Goal: Transaction & Acquisition: Purchase product/service

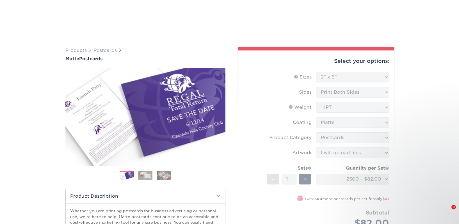
select select "2.00x6.00"
select select "9b7272e0-d6c8-4c3c-8e97-d3a1bcdab858"
select select "upload"
select select "2500 – $82.00"
select select "23bed37c-fa74-46a4-afc9-d3c3160655ce"
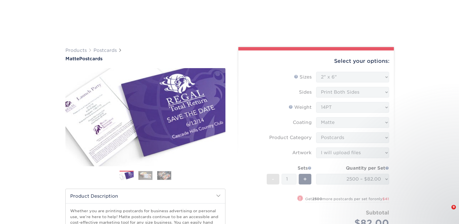
select select "284921"
select select "03"
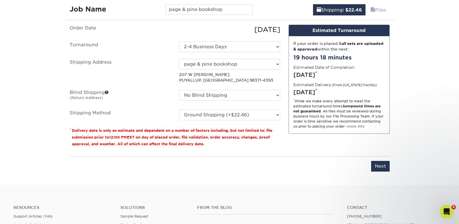
scroll to position [344, 0]
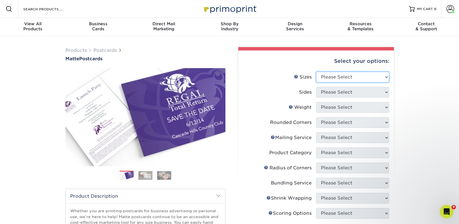
click at [327, 77] on select "Please Select 1.5" x 7" 2" x 4" 2" x 6" 2" x 7" 2" x 8" 2.12" x 5.5" 2.125" x 5…" at bounding box center [352, 77] width 73 height 11
select select "2.00x6.00"
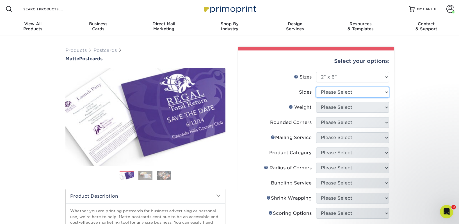
click at [332, 90] on select "Please Select Print Both Sides Print Front Only" at bounding box center [352, 92] width 73 height 11
select select "13abbda7-1d64-4f25-8bb2-c179b224825d"
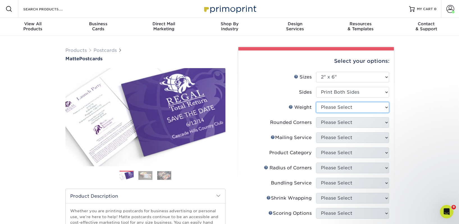
click at [337, 108] on select "Please Select 14PT 16PT" at bounding box center [352, 107] width 73 height 11
select select "14PT"
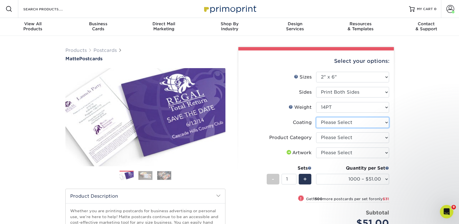
click at [337, 122] on select at bounding box center [352, 122] width 73 height 11
select select "121bb7b5-3b4d-429f-bd8d-bbf80e953313"
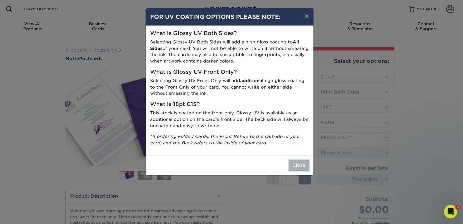
click at [293, 165] on button "Close" at bounding box center [299, 165] width 20 height 11
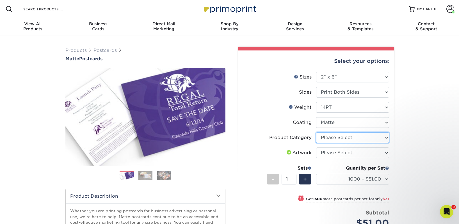
click at [333, 138] on select "Please Select Postcards" at bounding box center [352, 137] width 73 height 11
select select "9b7272e0-d6c8-4c3c-8e97-d3a1bcdab858"
click at [333, 150] on select "Please Select I will upload files I need a design - $150" at bounding box center [352, 153] width 73 height 11
select select "upload"
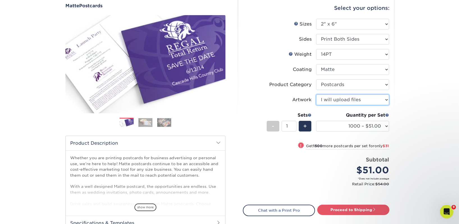
scroll to position [54, 0]
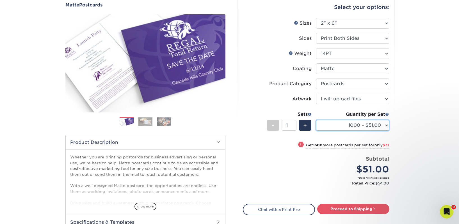
click at [331, 122] on select "1000 – $51.00 2500 – $82.00 5000 – $123.00 10000 – $234.00 15000 – $344.00 2000…" at bounding box center [352, 125] width 73 height 11
click at [358, 119] on div "Quantity per Set 1000 – $51.00 2500 – $82.00 5000 – $123.00 10000 – $234.00 150…" at bounding box center [352, 124] width 73 height 26
click at [357, 130] on select "1000 – $51.00 2500 – $82.00 5000 – $123.00 10000 – $234.00 15000 – $344.00 2000…" at bounding box center [352, 125] width 73 height 11
select select "10000 – $234.00"
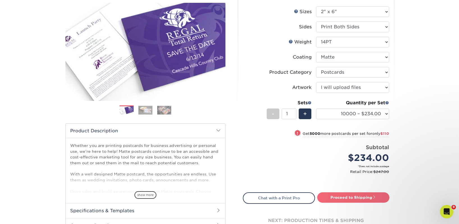
click at [346, 196] on link "Proceed to Shipping" at bounding box center [353, 198] width 72 height 10
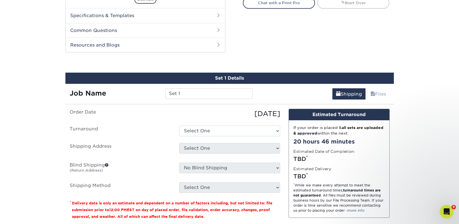
scroll to position [286, 0]
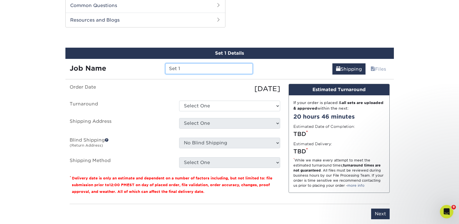
click at [204, 68] on input "Set 1" at bounding box center [208, 68] width 87 height 11
paste input "Reading Leaves Books"
type input "Reading Leaves Books"
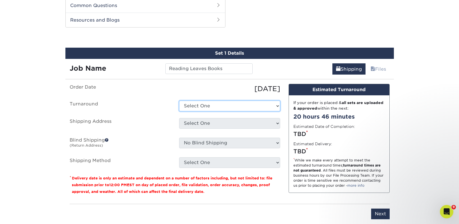
click at [203, 106] on select "Select One 2-4 Business Days 2 Day Next Business Day" at bounding box center [229, 106] width 101 height 11
select select "ec42ffe5-ebcc-45e1-9ee7-bced27445271"
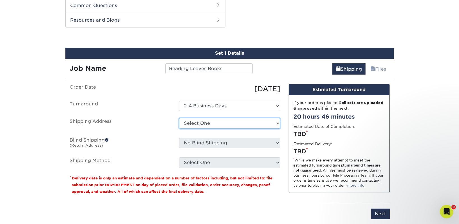
click at [200, 124] on select "Select One 2nd Floor Convention Center A Better Today Books & Boutique A Good B…" at bounding box center [229, 123] width 101 height 11
select select "254559"
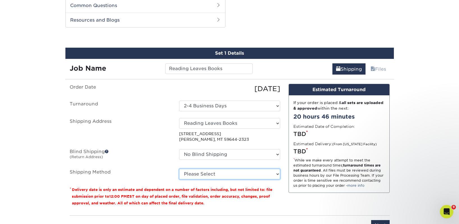
click at [212, 175] on select "Please Select Ground Shipping (+$91.22) 3 Day Shipping Service (+$144.09) 2 Day…" at bounding box center [229, 174] width 101 height 11
select select "03"
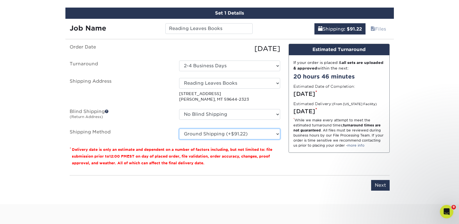
scroll to position [337, 0]
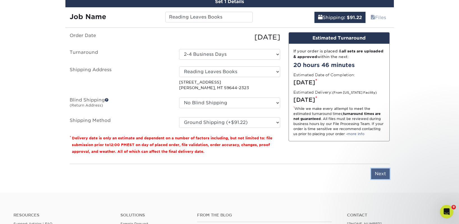
click at [378, 172] on input "Next" at bounding box center [380, 174] width 19 height 11
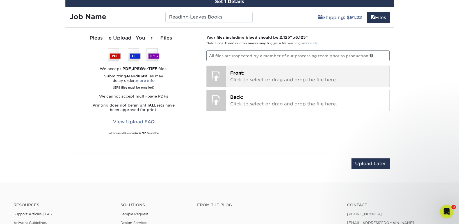
click at [253, 72] on p "Front: Click to select or drag and drop the file here." at bounding box center [307, 76] width 155 height 13
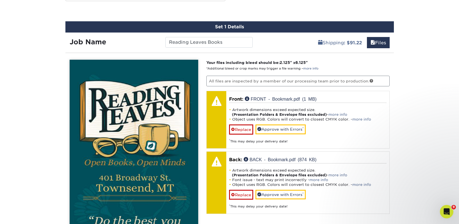
scroll to position [312, 0]
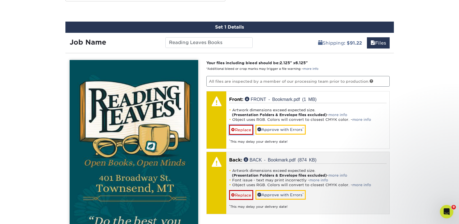
click at [241, 130] on link "Replace" at bounding box center [241, 130] width 24 height 10
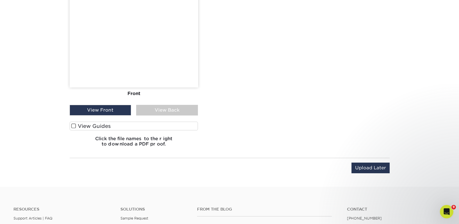
scroll to position [655, 0]
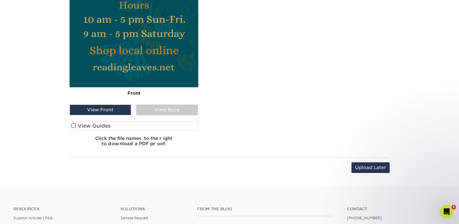
click at [164, 114] on div "View Back" at bounding box center [167, 110] width 62 height 11
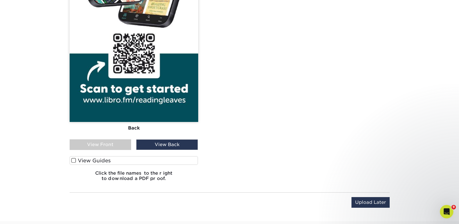
scroll to position [692, 0]
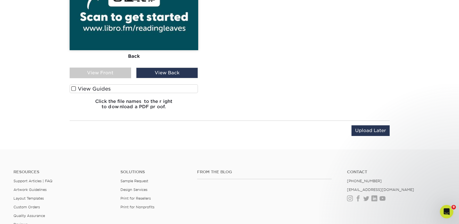
click at [118, 77] on div "View Front" at bounding box center [101, 73] width 62 height 11
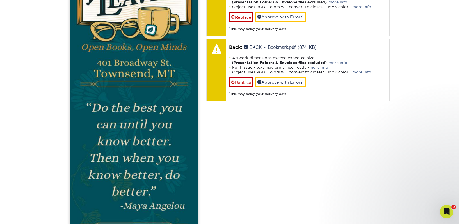
scroll to position [475, 0]
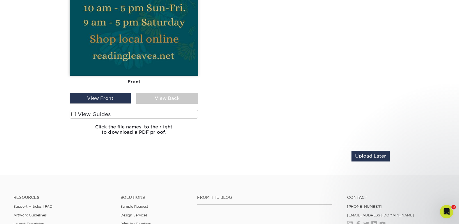
click at [131, 115] on label "View Guides" at bounding box center [134, 114] width 129 height 9
click at [0, 0] on input "View Guides" at bounding box center [0, 0] width 0 height 0
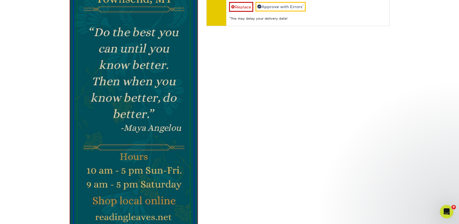
scroll to position [382, 0]
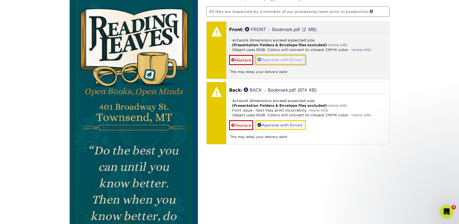
click at [283, 55] on link "Approve with Errors *" at bounding box center [280, 60] width 50 height 10
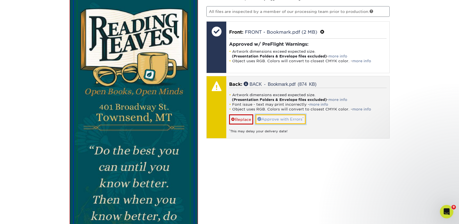
click at [291, 118] on link "Approve with Errors *" at bounding box center [280, 120] width 50 height 10
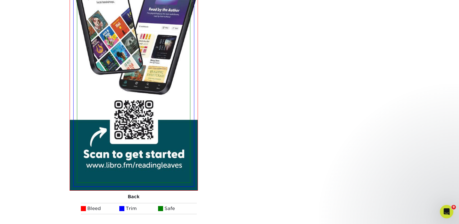
scroll to position [977, 0]
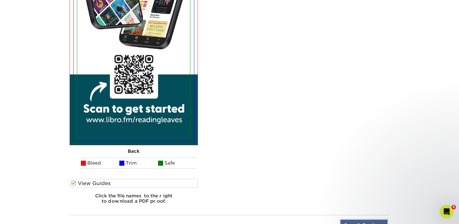
click at [374, 221] on input "Save & Continue" at bounding box center [363, 225] width 47 height 11
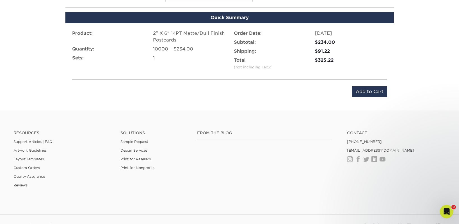
scroll to position [356, 0]
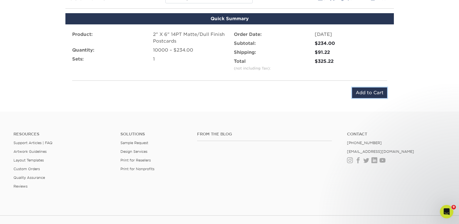
click at [366, 92] on input "Add to Cart" at bounding box center [369, 93] width 35 height 11
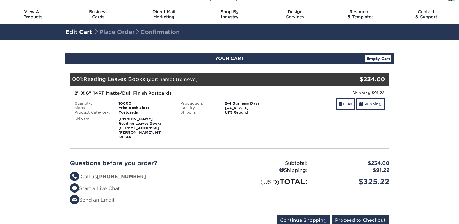
scroll to position [49, 0]
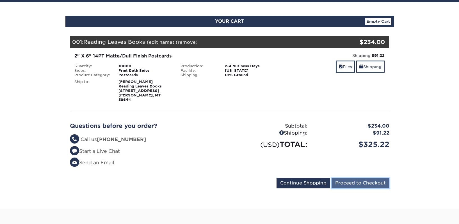
click at [369, 182] on input "Proceed to Checkout" at bounding box center [361, 183] width 58 height 11
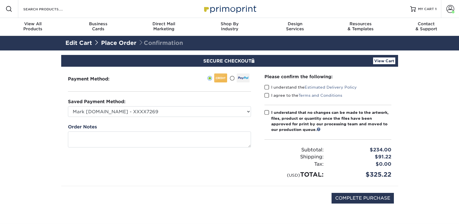
click at [269, 87] on label "I understand the Estimated Delivery Policy" at bounding box center [310, 87] width 92 height 6
click at [0, 0] on input "I understand the Estimated Delivery Policy" at bounding box center [0, 0] width 0 height 0
drag, startPoint x: 269, startPoint y: 96, endPoint x: 270, endPoint y: 116, distance: 20.2
click at [269, 96] on span at bounding box center [266, 95] width 5 height 5
click at [0, 0] on input "I agree to the Terms and Conditions" at bounding box center [0, 0] width 0 height 0
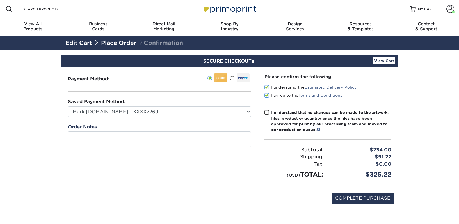
click at [270, 116] on label "I understand that no changes can be made to the artwork, files, product or quan…" at bounding box center [327, 121] width 127 height 23
click at [0, 0] on input "I understand that no changes can be made to the artwork, files, product or quan…" at bounding box center [0, 0] width 0 height 0
click at [357, 202] on input "COMPLETE PURCHASE" at bounding box center [363, 198] width 62 height 11
type input "PROCESSING, PLEASE WAIT..."
